Goal: Information Seeking & Learning: Learn about a topic

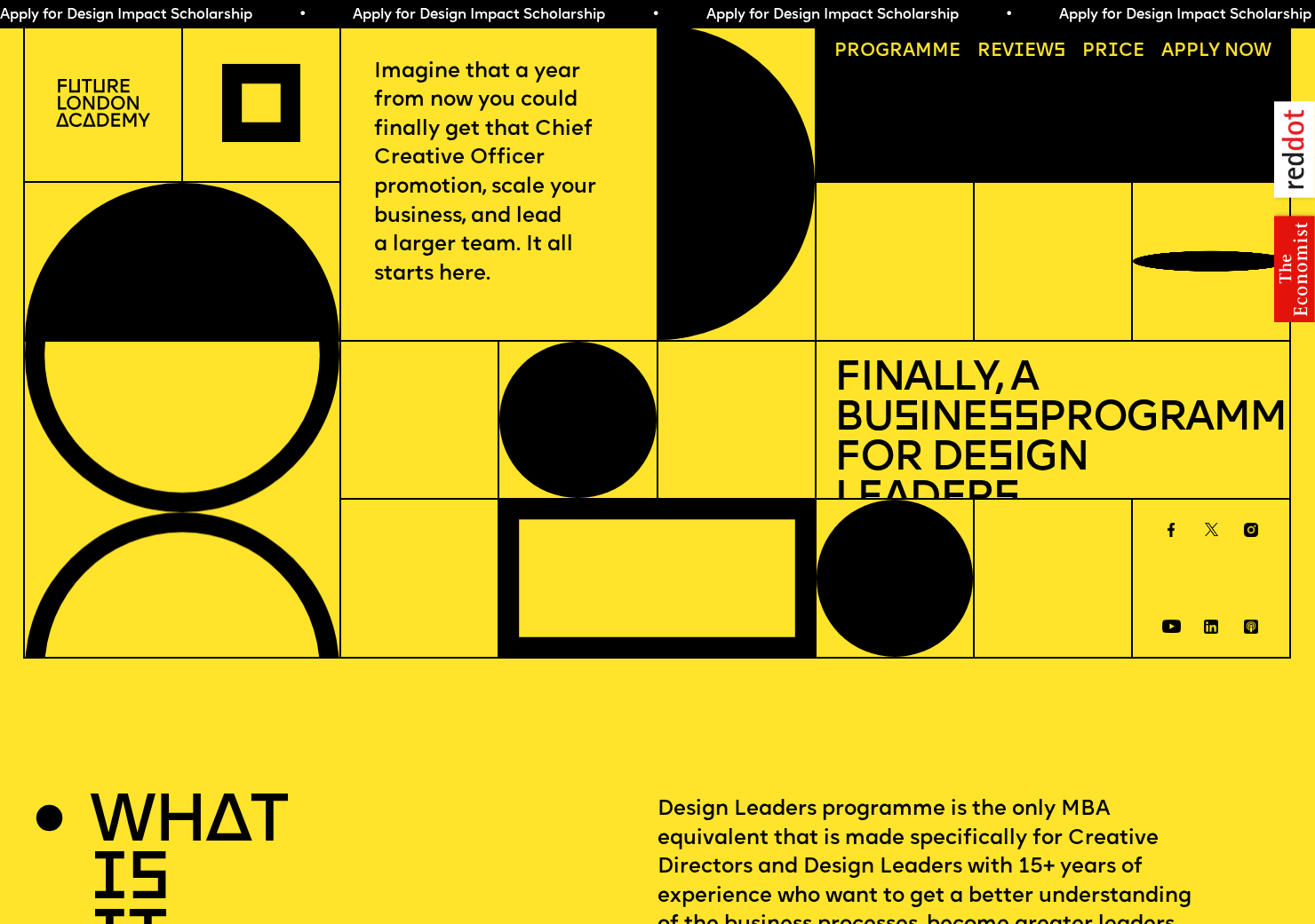
click at [98, 112] on img at bounding box center [103, 102] width 95 height 48
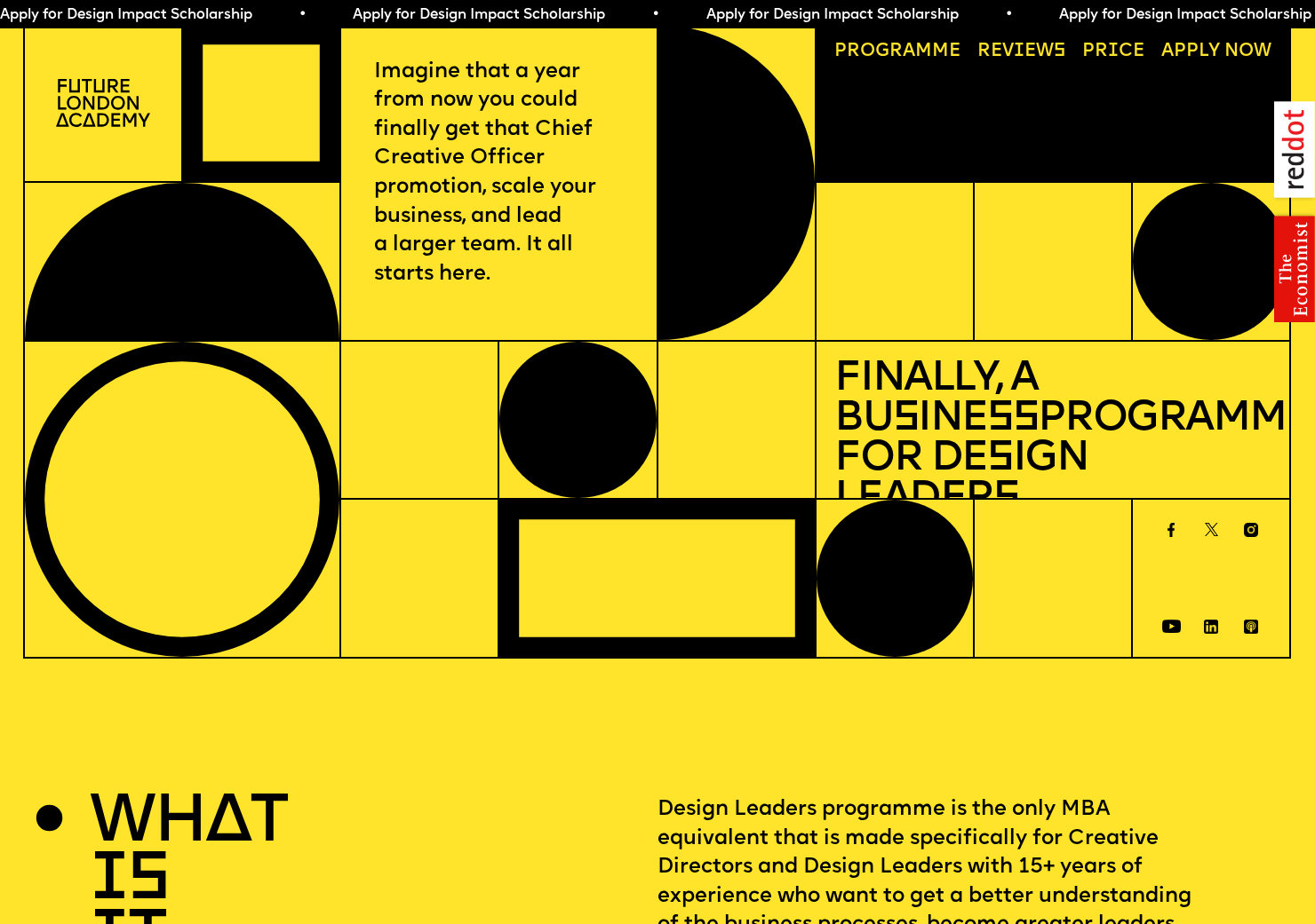
click at [1080, 55] on link "Price" at bounding box center [1113, 52] width 81 height 36
click at [442, 100] on p "Imagine that a year from now you could finally get that Chief Creative Officer …" at bounding box center [498, 173] width 248 height 232
click at [116, 101] on img at bounding box center [103, 102] width 95 height 48
click at [915, 47] on link "Progr a mme" at bounding box center [897, 52] width 145 height 36
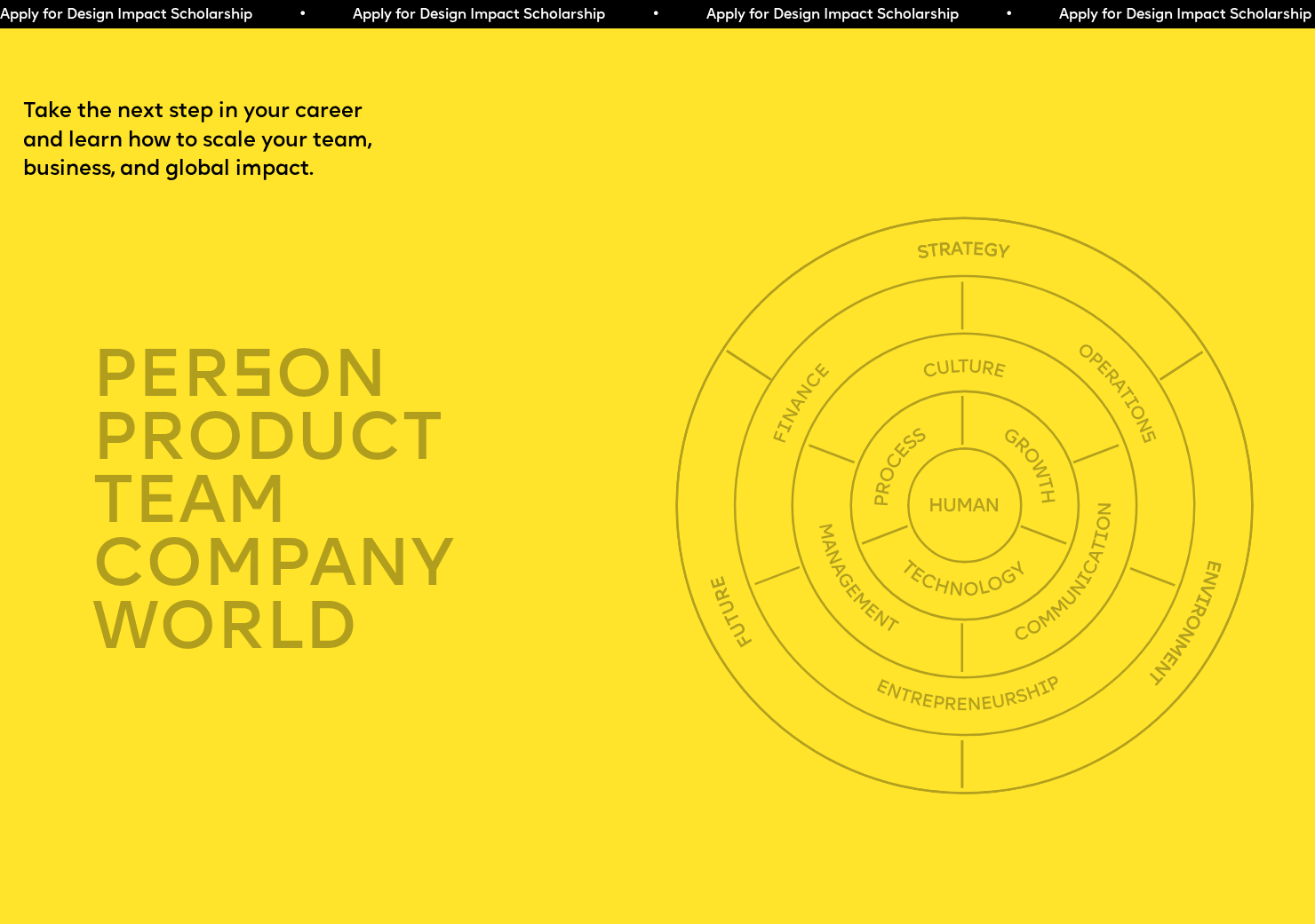
scroll to position [4497, 0]
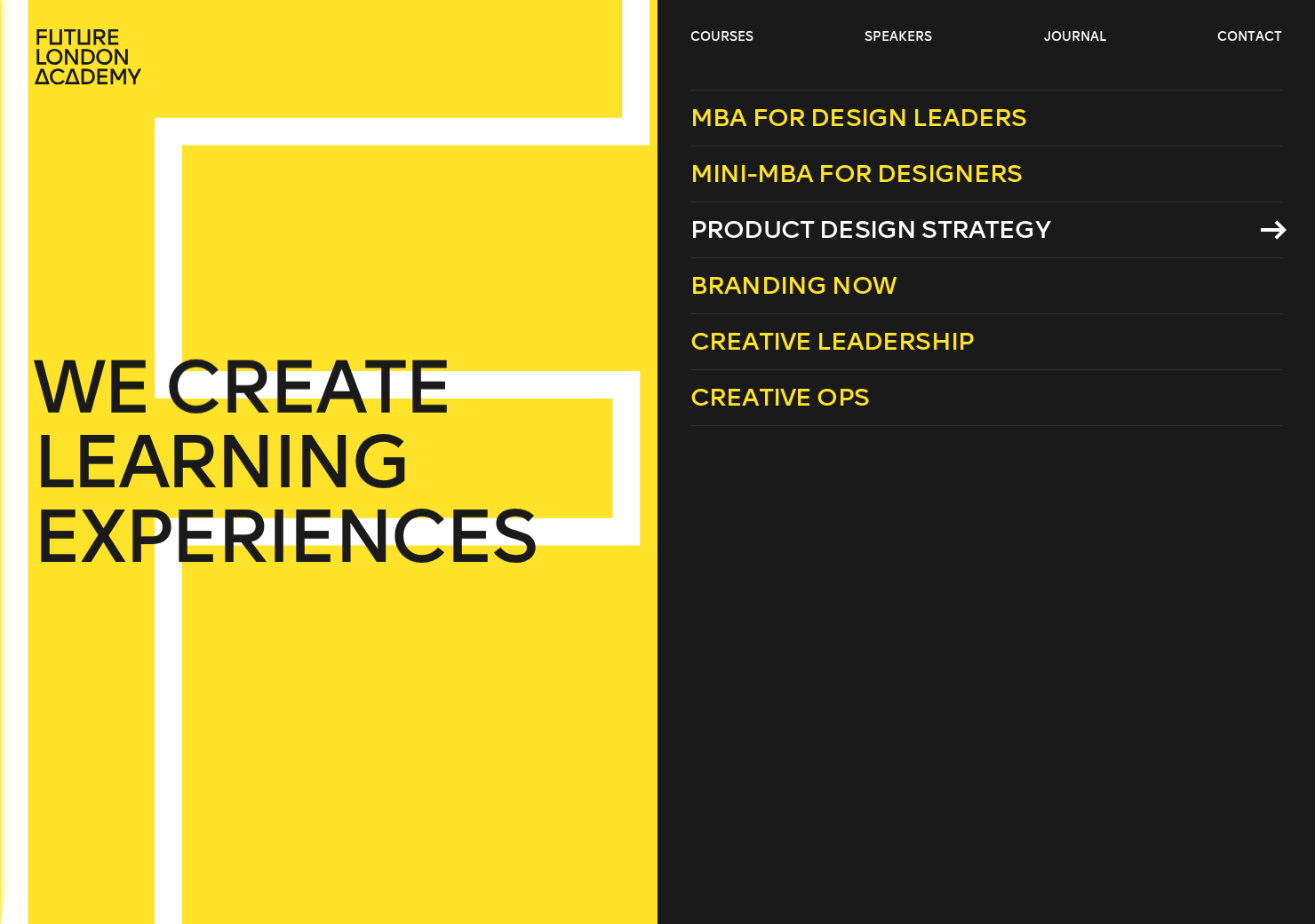
click at [783, 238] on span "Product Design Strategy" at bounding box center [869, 229] width 359 height 29
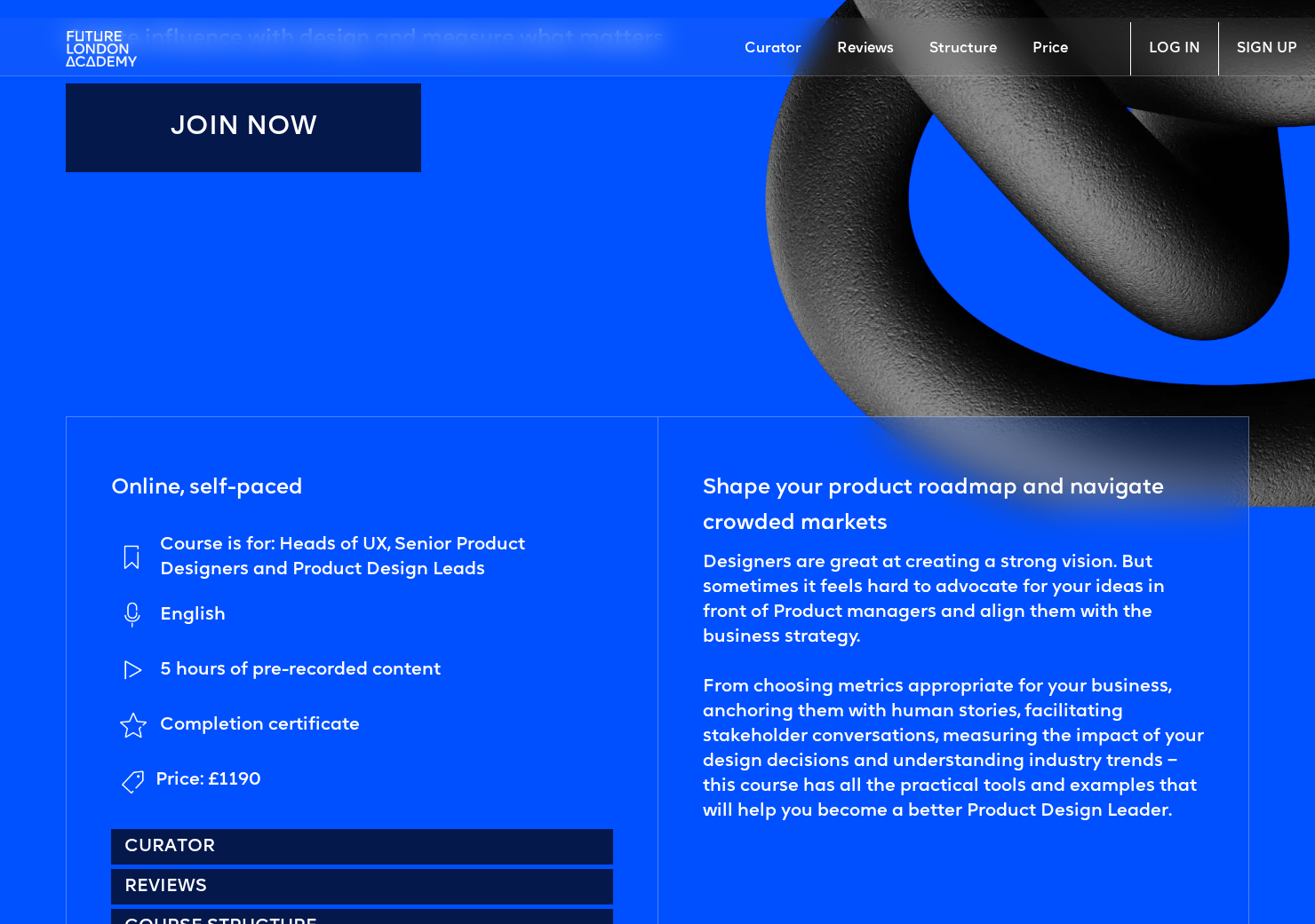
scroll to position [665, 0]
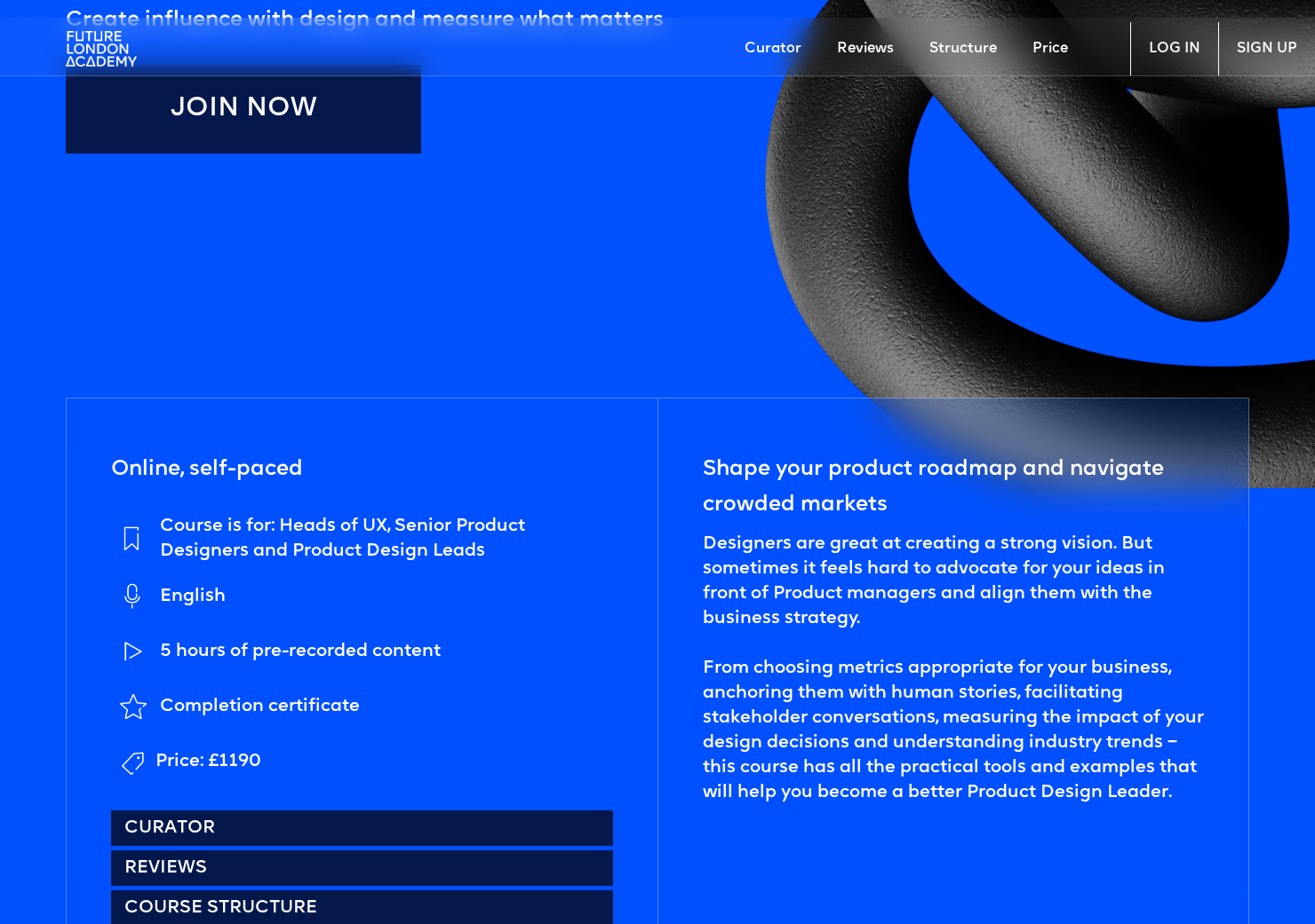
click at [1051, 51] on link "Price" at bounding box center [1050, 48] width 71 height 53
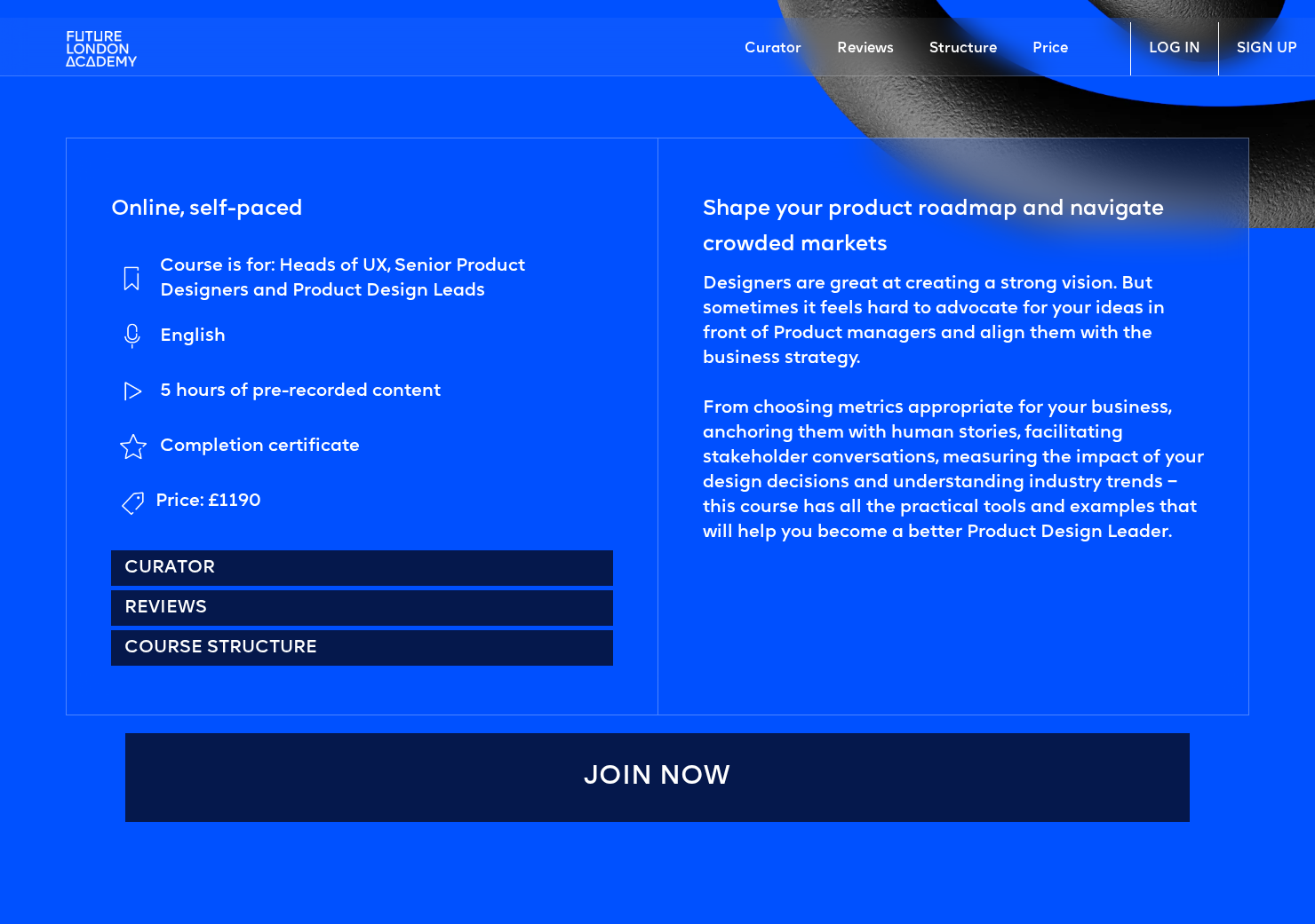
scroll to position [923, 0]
